Goal: Use online tool/utility: Utilize a website feature to perform a specific function

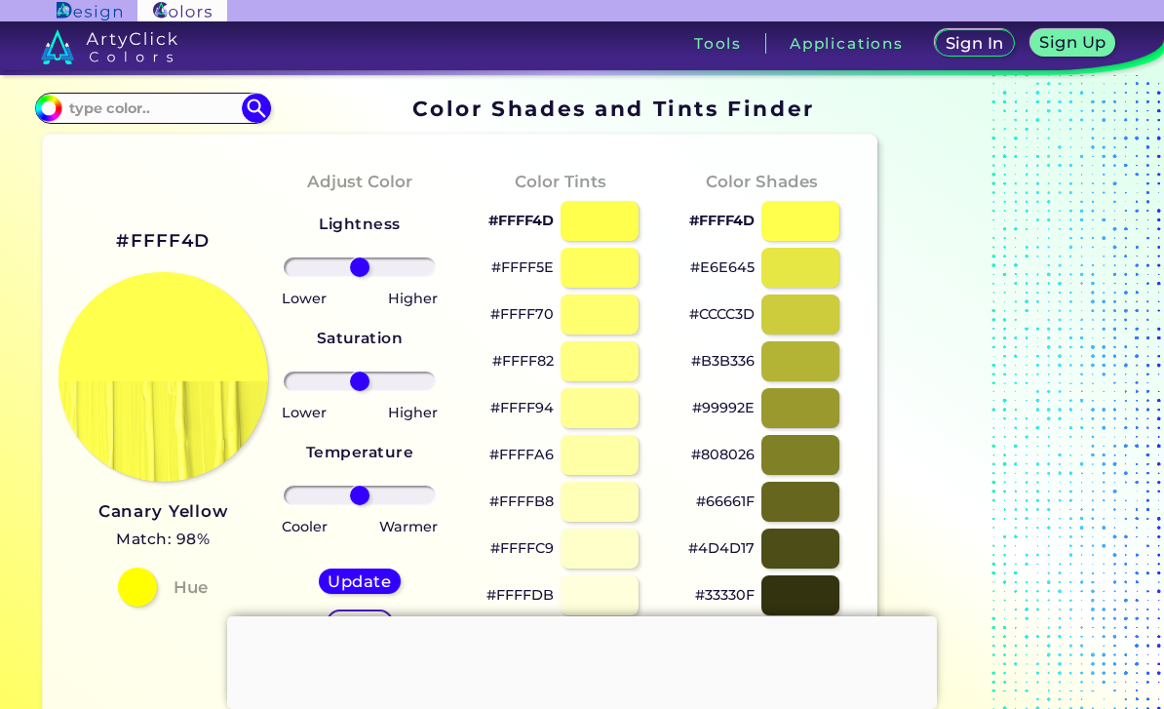
scroll to position [62, 0]
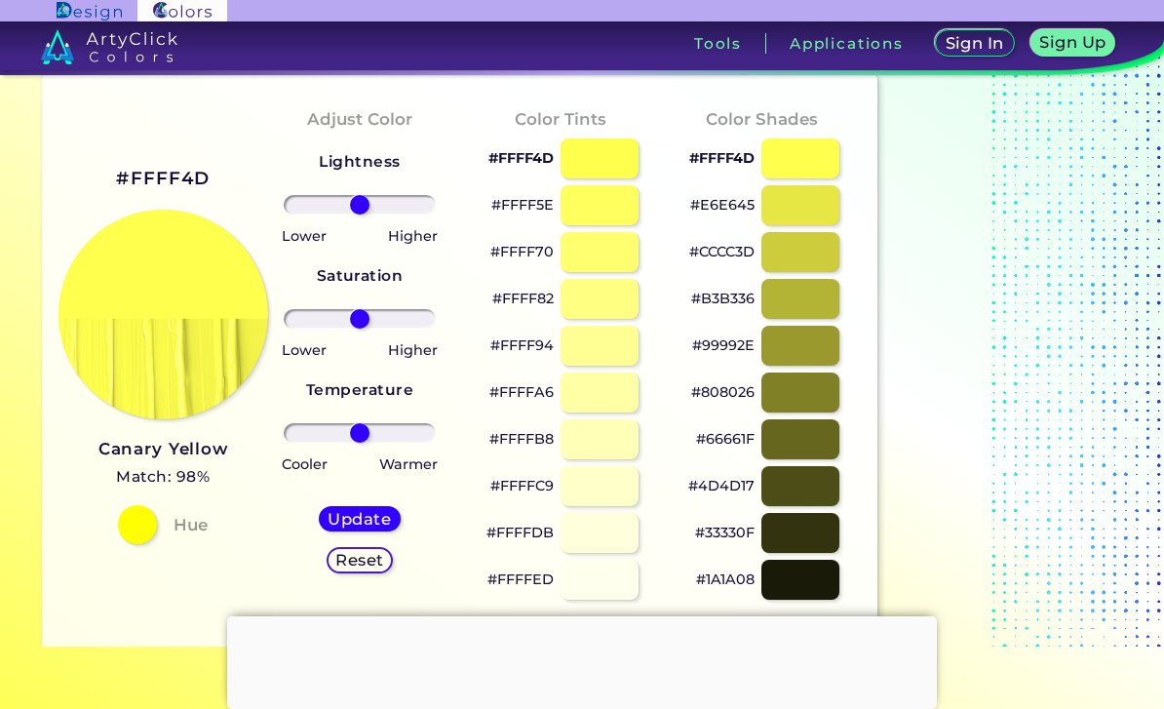
click at [605, 616] on div at bounding box center [582, 616] width 710 height 0
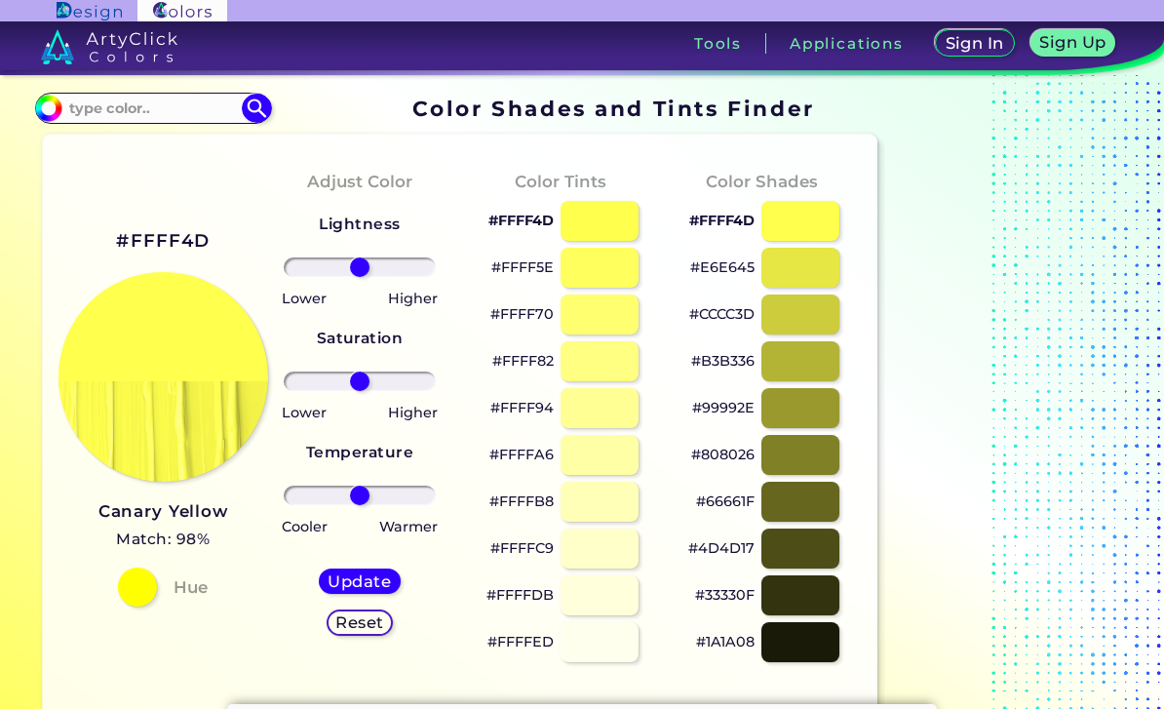
scroll to position [0, 0]
click at [72, 110] on input at bounding box center [152, 108] width 181 height 26
type input "light pink"
click at [78, 143] on p "Light Pink ◉" at bounding box center [113, 143] width 93 height 36
type input "#ffd1df"
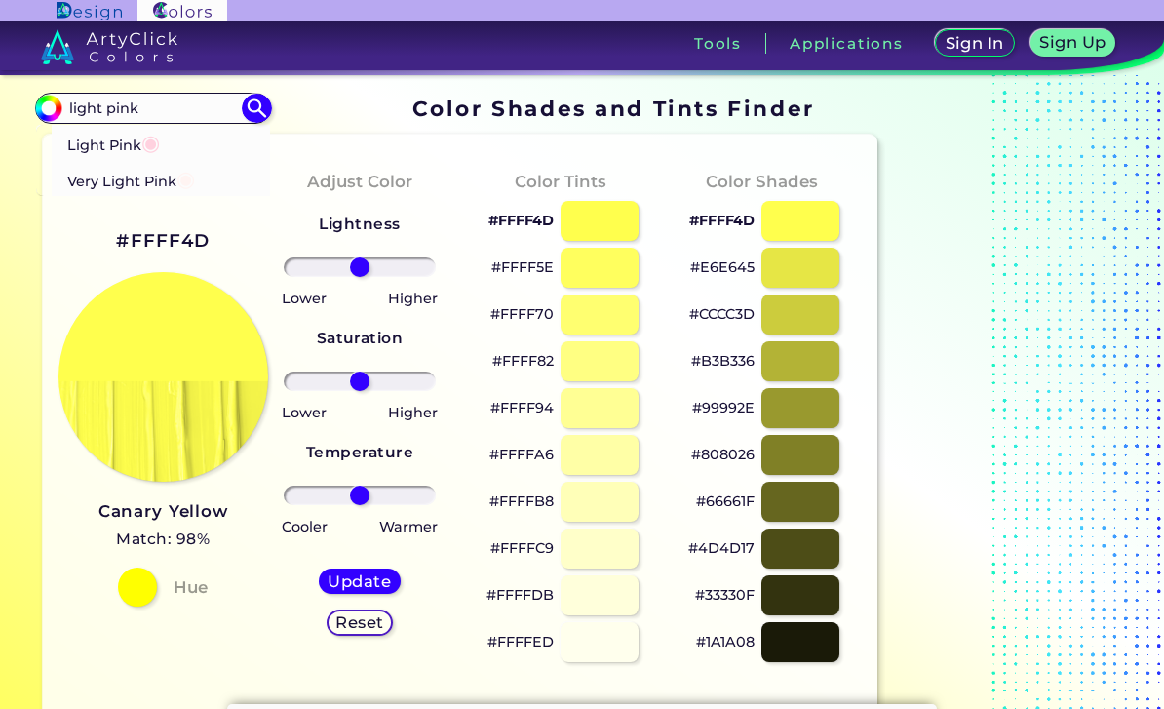
type input "#FFD1DF"
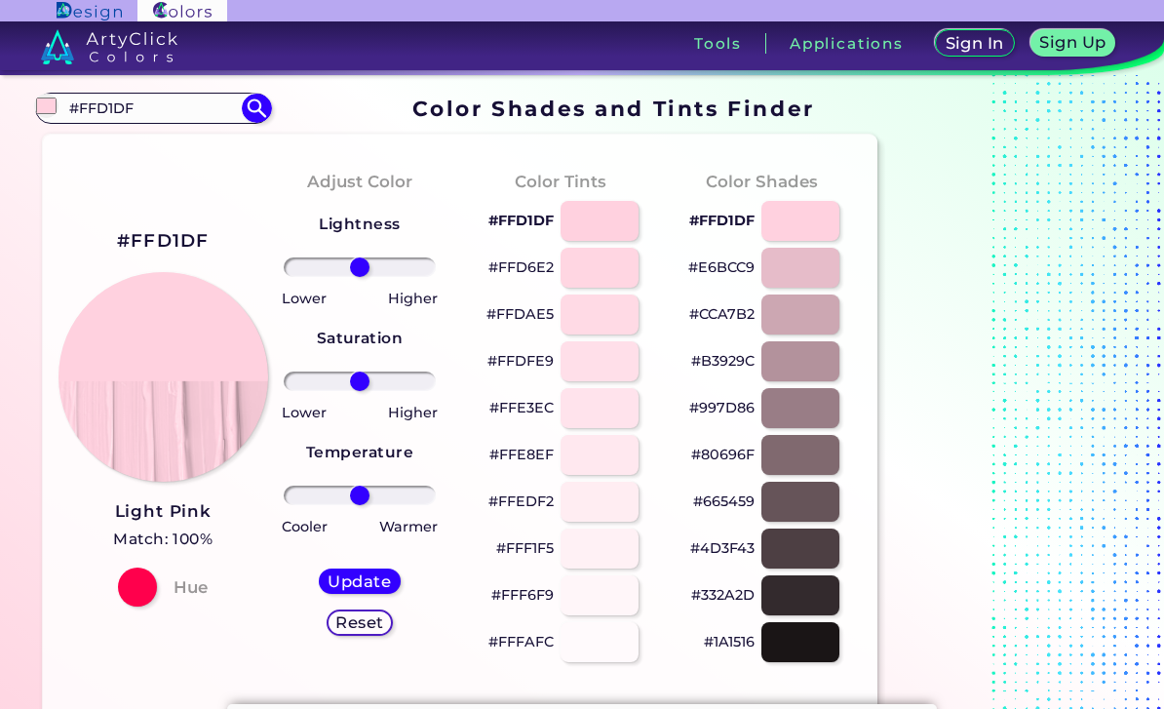
click at [538, 220] on p "#FFD1DF" at bounding box center [520, 220] width 65 height 23
click at [732, 266] on p "#E6BCC9" at bounding box center [721, 266] width 66 height 23
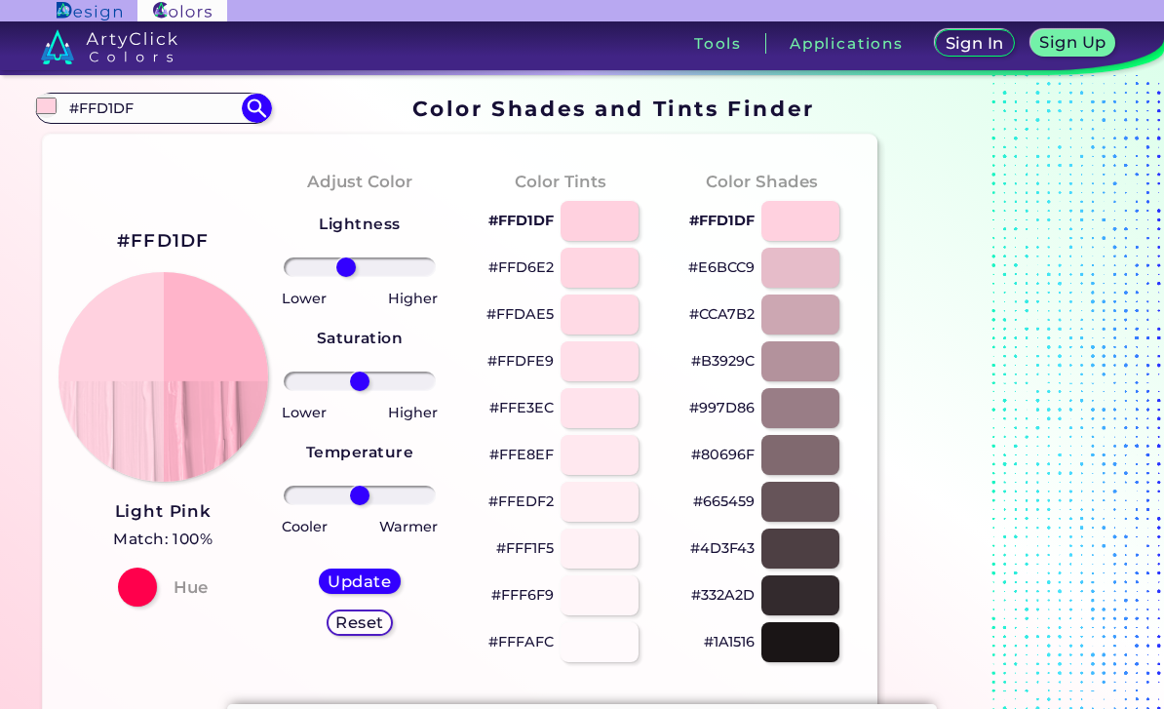
type input "-20"
click at [381, 578] on h5 "Update" at bounding box center [358, 581] width 59 height 15
type input "#ffb5cb"
type input "0"
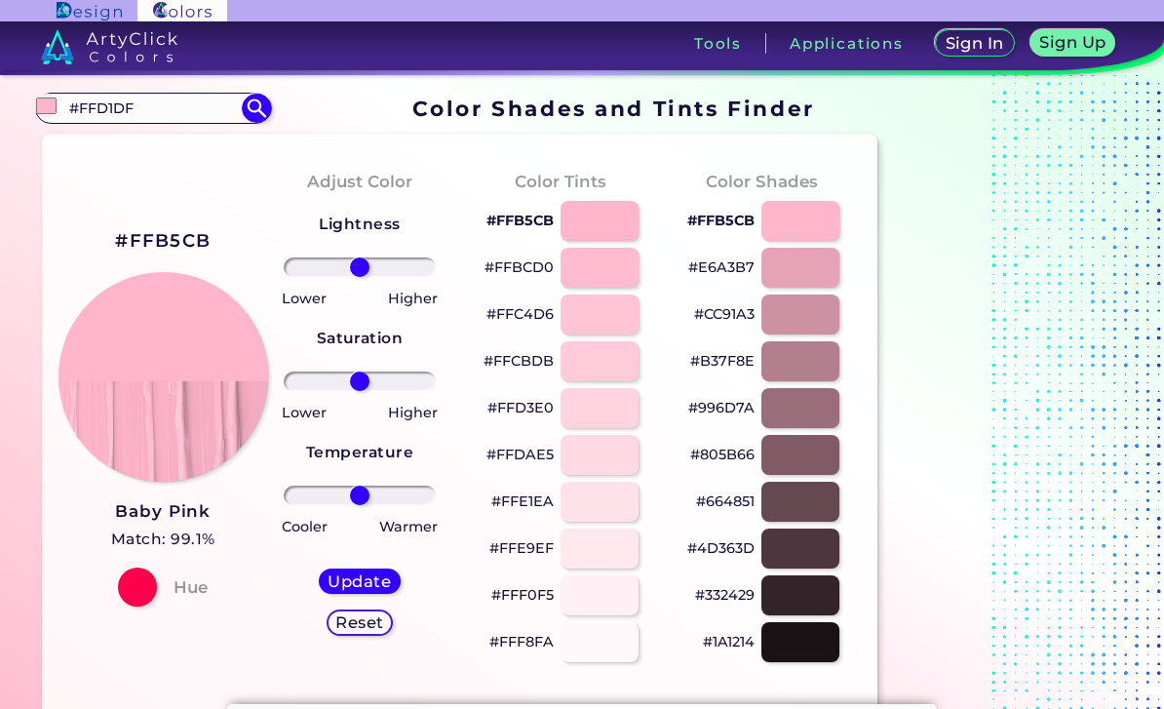
click at [526, 221] on p "#FFB5CB" at bounding box center [519, 220] width 67 height 23
